Goal: Task Accomplishment & Management: Complete application form

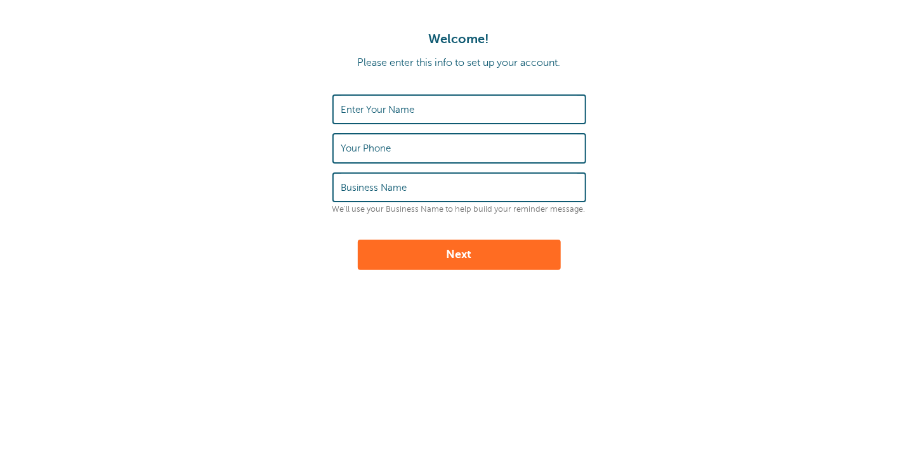
click at [372, 111] on label "Enter Your Name" at bounding box center [378, 109] width 74 height 11
click at [372, 111] on input "Enter Your Name" at bounding box center [459, 109] width 236 height 27
click at [369, 108] on input "Enter Your Name" at bounding box center [459, 109] width 236 height 27
type input "[PERSON_NAME]"
type input "04162624166"
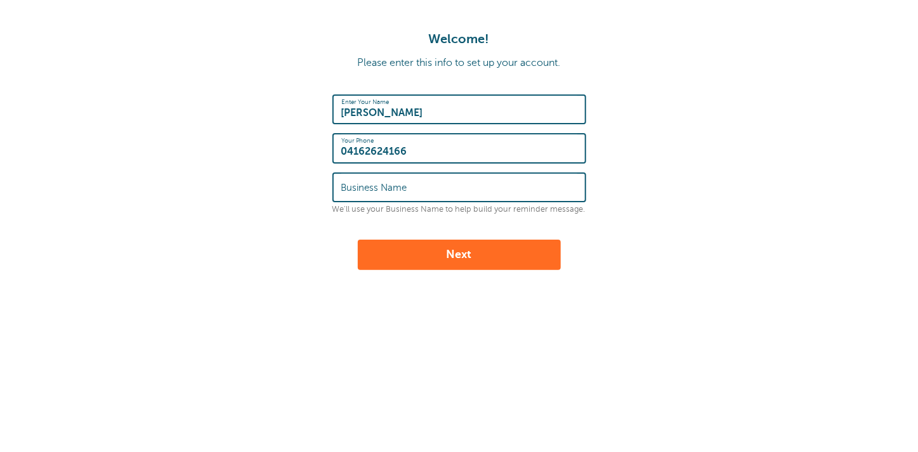
click at [386, 186] on label "Business Name" at bounding box center [374, 187] width 66 height 11
click at [386, 186] on input "Business Name" at bounding box center [459, 187] width 236 height 27
click at [378, 194] on input "Business Name" at bounding box center [459, 187] width 236 height 27
type input "[PERSON_NAME]"
click at [458, 255] on button "Next" at bounding box center [459, 255] width 203 height 30
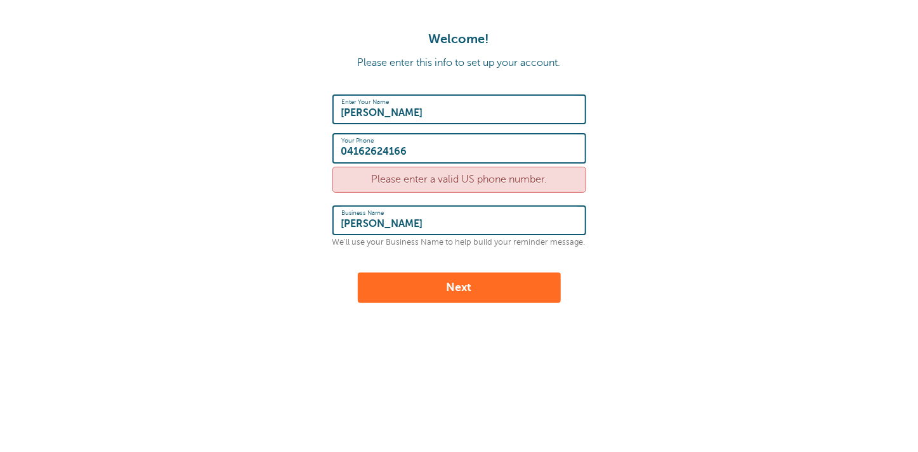
drag, startPoint x: 419, startPoint y: 148, endPoint x: 317, endPoint y: 154, distance: 102.9
click at [317, 154] on form "Enter Your Name [PERSON_NAME] Your Phone [PHONE_NUMBER] Please enter a valid US…" at bounding box center [459, 199] width 893 height 209
type input "04123629901"
click at [428, 287] on button "Next" at bounding box center [459, 288] width 203 height 30
